Goal: Task Accomplishment & Management: Manage account settings

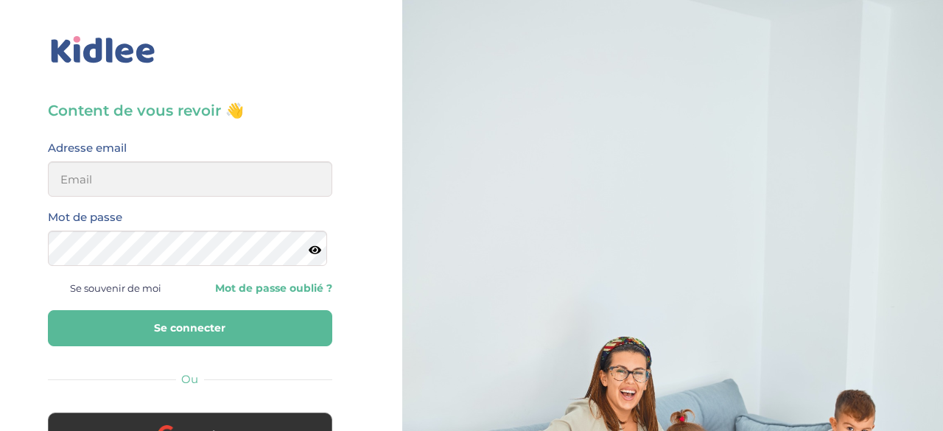
click at [105, 113] on h3 "Content de vous revoir 👋" at bounding box center [190, 110] width 284 height 21
click at [63, 287] on span at bounding box center [57, 287] width 18 height 18
click at [0, 0] on input "Se souvenir de moi" at bounding box center [0, 0] width 0 height 0
click at [122, 185] on input "email" at bounding box center [188, 178] width 280 height 35
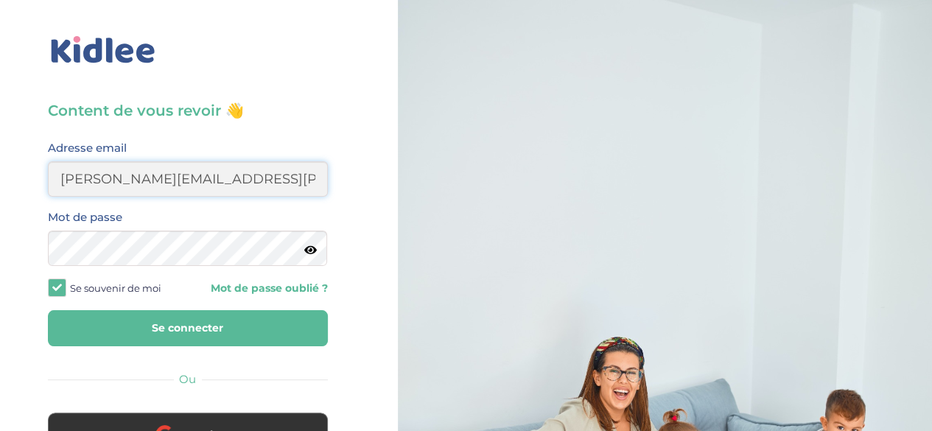
type input "diane.sergent@hotmail.fr"
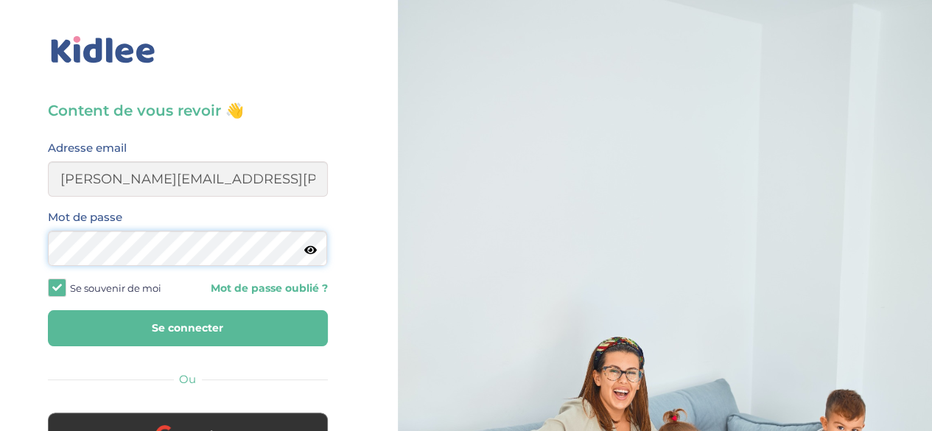
click at [48, 310] on button "Se connecter" at bounding box center [188, 328] width 280 height 36
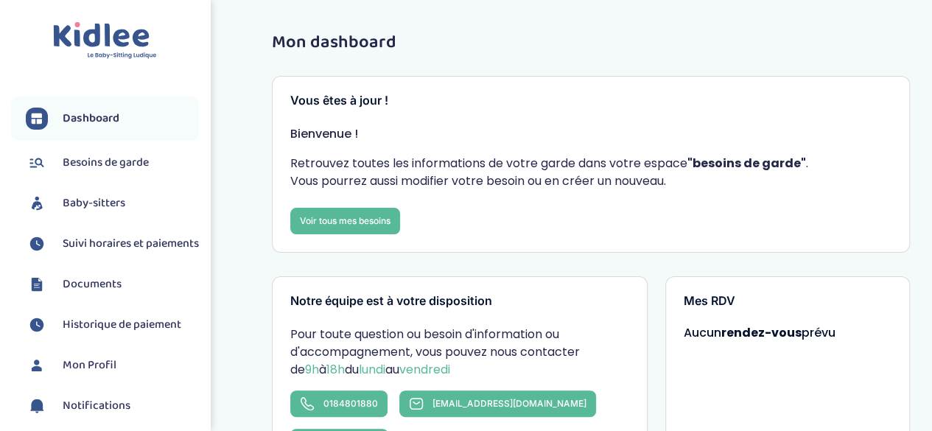
click at [105, 242] on span "Suivi horaires et paiements" at bounding box center [131, 244] width 136 height 18
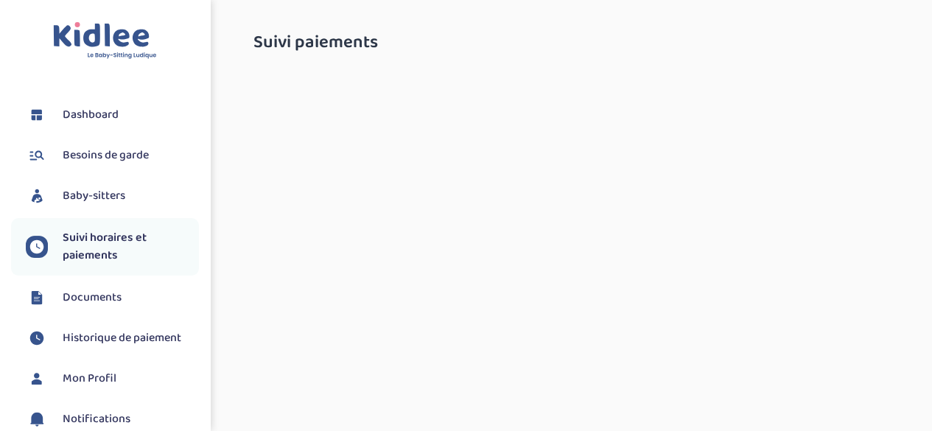
select select "septembre 2025"
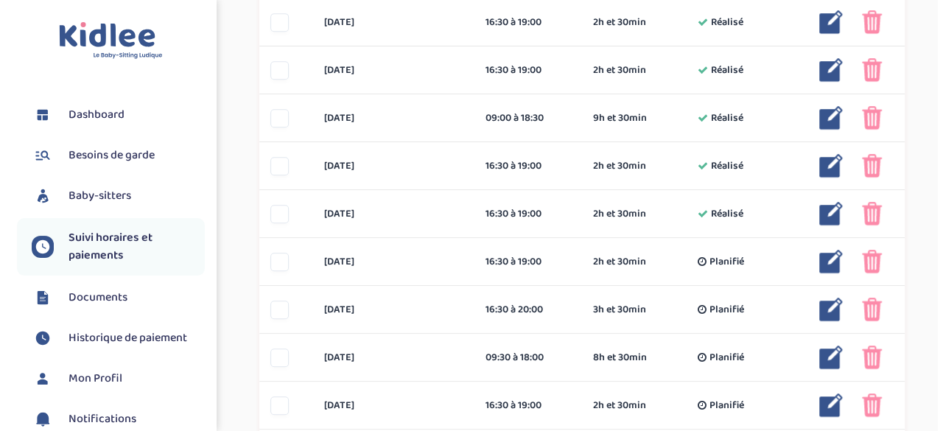
scroll to position [406, 0]
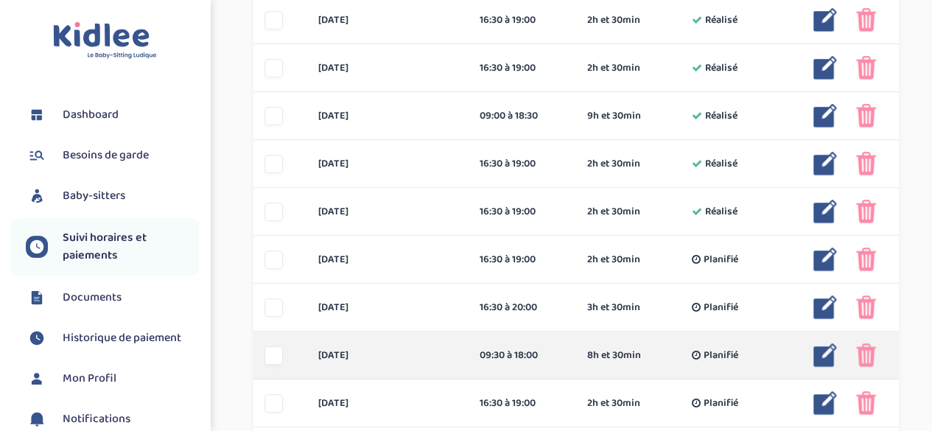
click at [826, 359] on img at bounding box center [825, 355] width 24 height 24
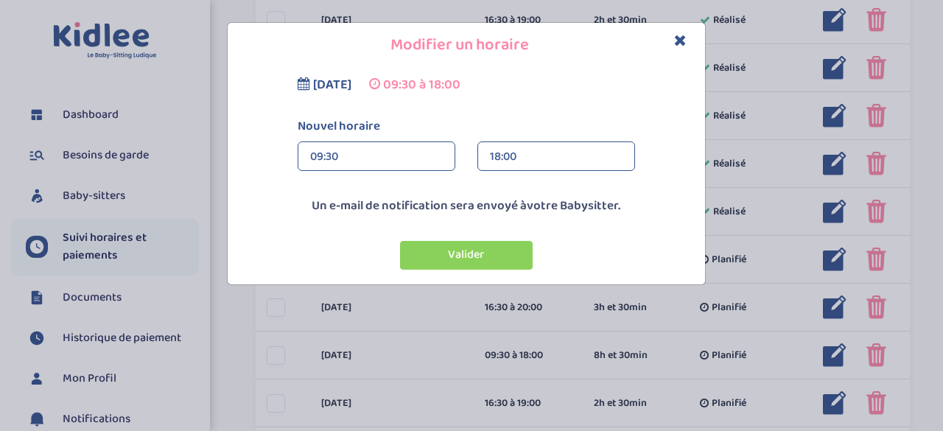
click at [345, 155] on div "09:30" at bounding box center [376, 156] width 133 height 29
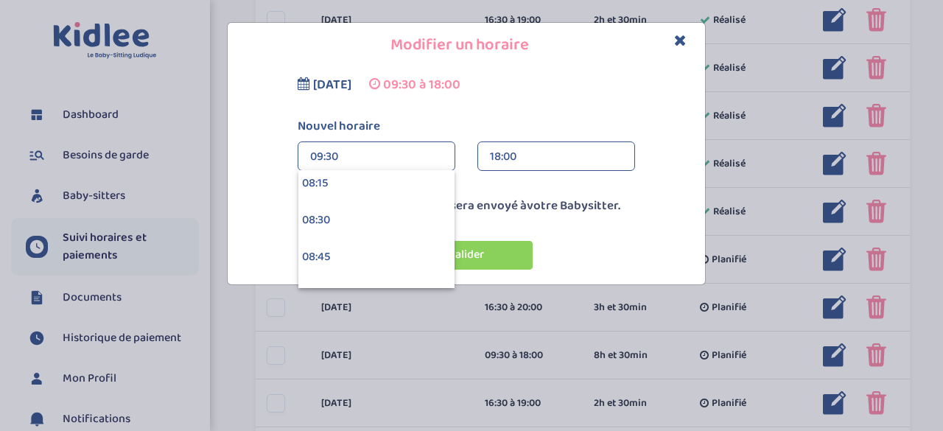
scroll to position [1284, 0]
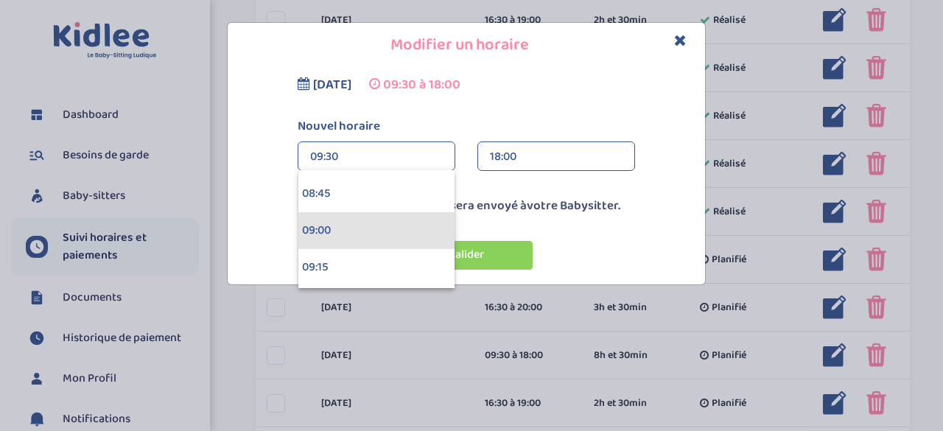
click at [351, 237] on div "09:00" at bounding box center [376, 230] width 156 height 37
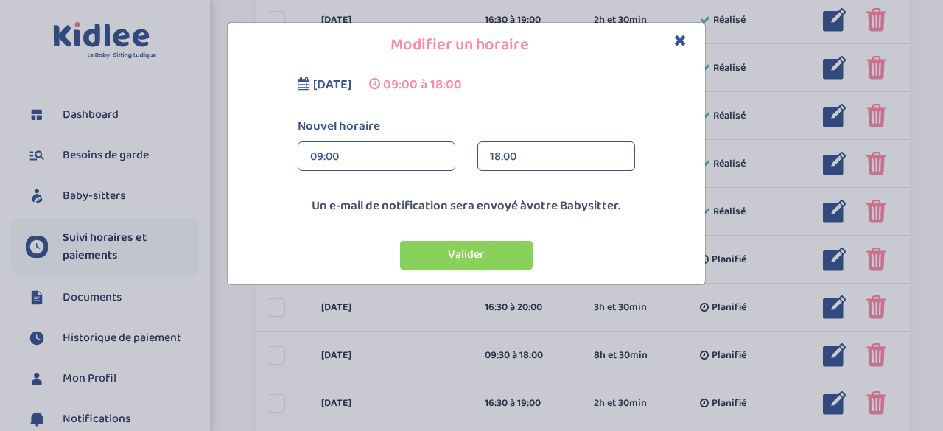
click at [574, 150] on div "18:00" at bounding box center [556, 156] width 133 height 29
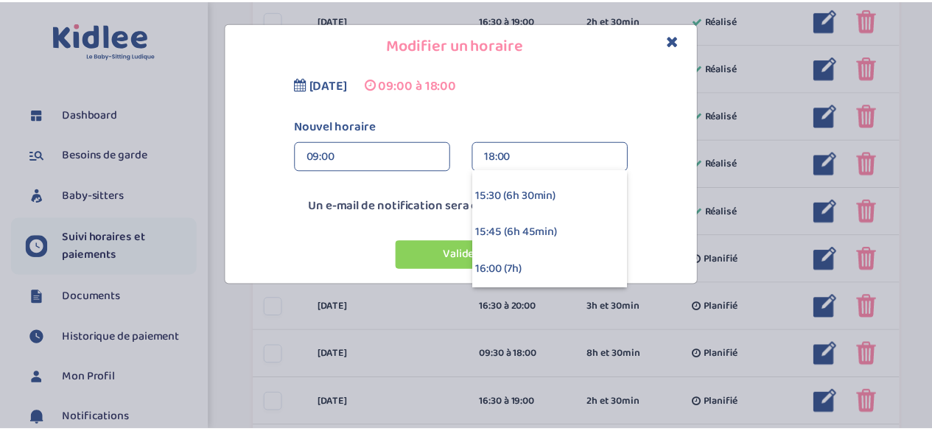
scroll to position [1123, 0]
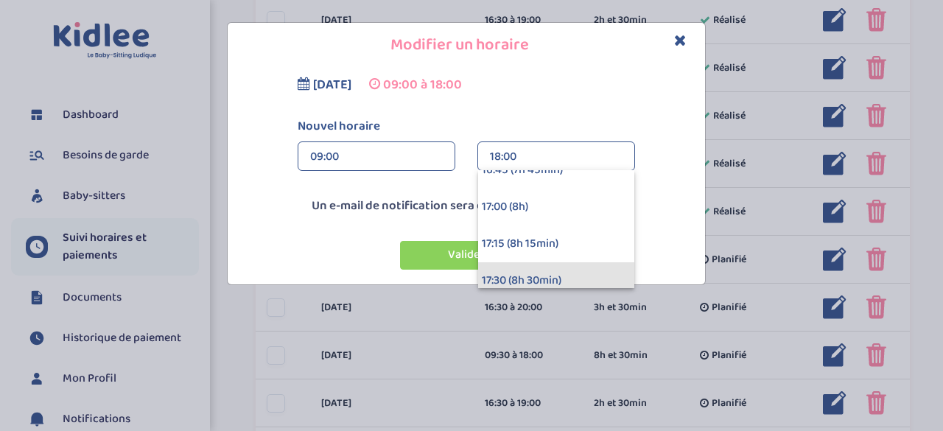
click at [548, 277] on div "17:30 (8h 30min)" at bounding box center [556, 280] width 156 height 37
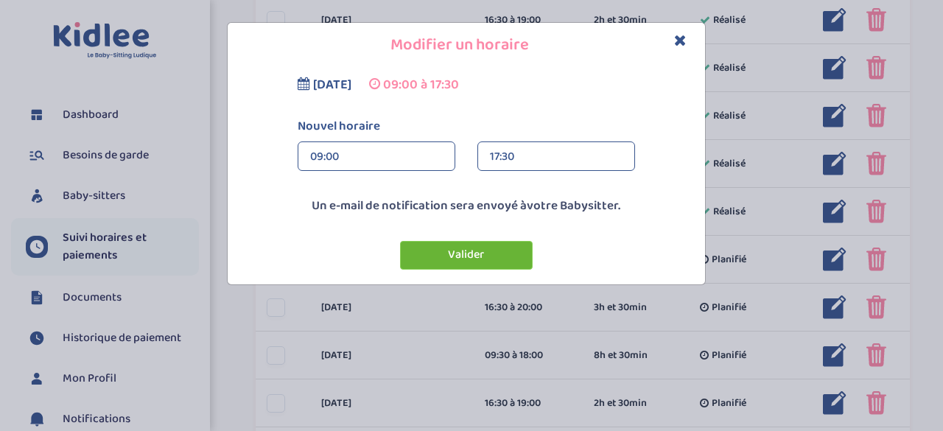
click at [490, 256] on button "Valider" at bounding box center [466, 255] width 133 height 29
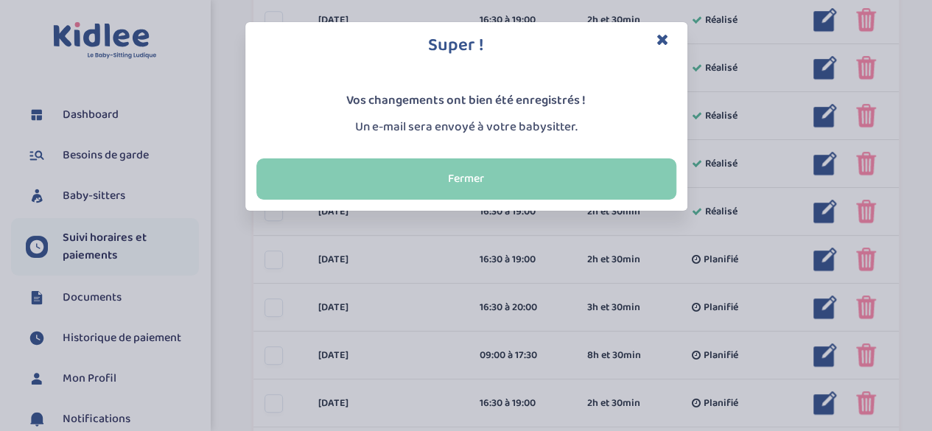
click at [482, 194] on button "Fermer" at bounding box center [466, 178] width 420 height 41
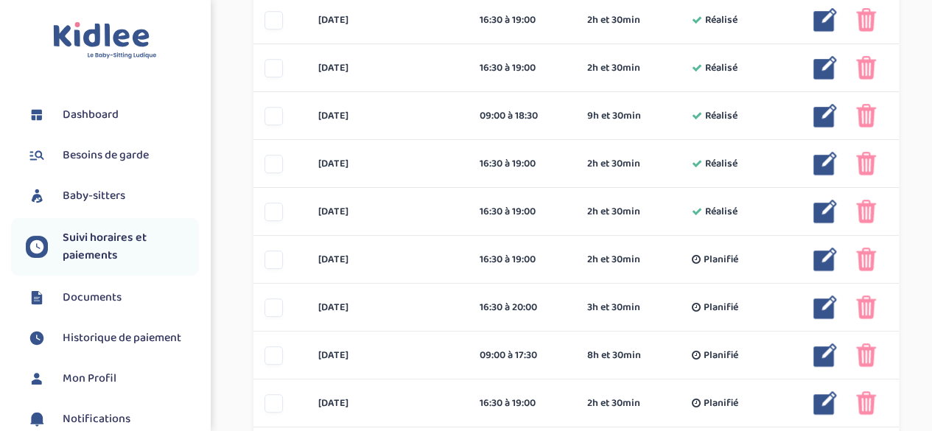
scroll to position [442, 0]
